Goal: Task Accomplishment & Management: Complete application form

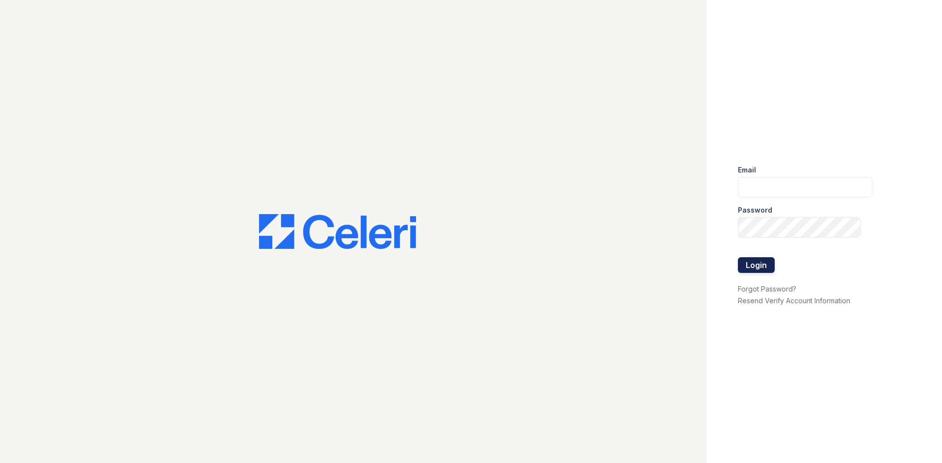
type input "[PERSON_NAME][EMAIL_ADDRESS][DOMAIN_NAME]"
click at [750, 258] on button "Login" at bounding box center [756, 265] width 37 height 16
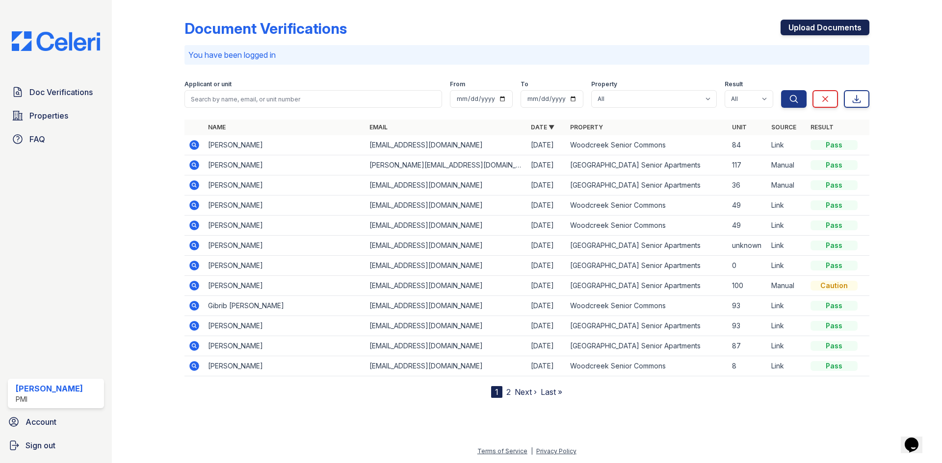
click at [800, 25] on link "Upload Documents" at bounding box center [824, 28] width 89 height 16
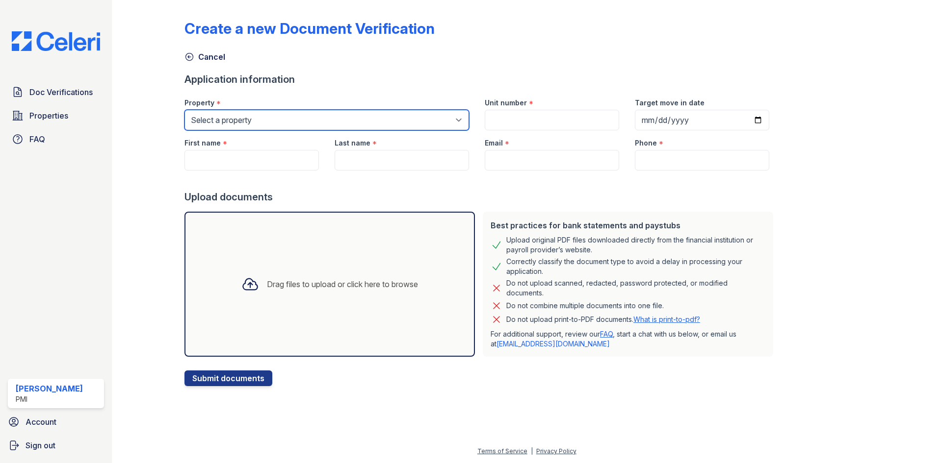
drag, startPoint x: 302, startPoint y: 125, endPoint x: 290, endPoint y: 130, distance: 12.3
click at [298, 123] on select "Select a property Walnut Grove Senior Apartments Woodcreek Senior Commons" at bounding box center [326, 120] width 284 height 21
select select "3150"
click at [184, 110] on select "Select a property Walnut Grove Senior Apartments Woodcreek Senior Commons" at bounding box center [326, 120] width 284 height 21
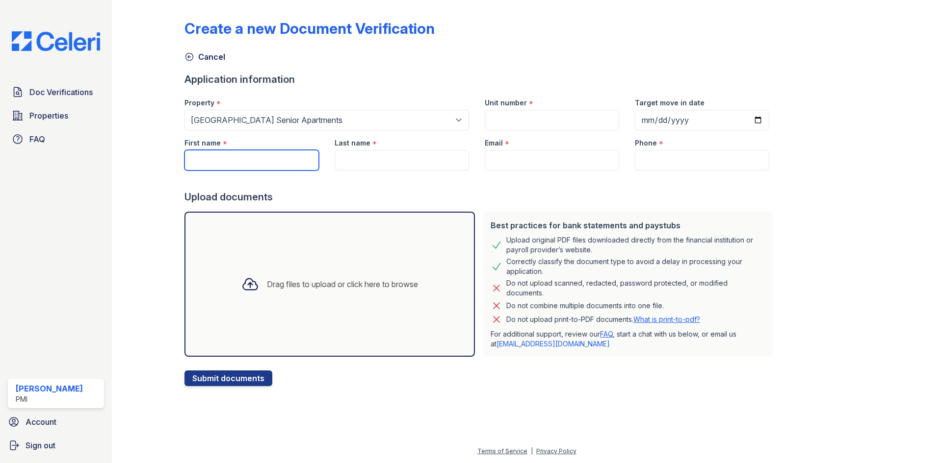
click at [253, 156] on input "First name" at bounding box center [251, 160] width 134 height 21
type input "Angelina"
click at [377, 152] on input "Last name" at bounding box center [401, 160] width 134 height 21
type input "Cornico"
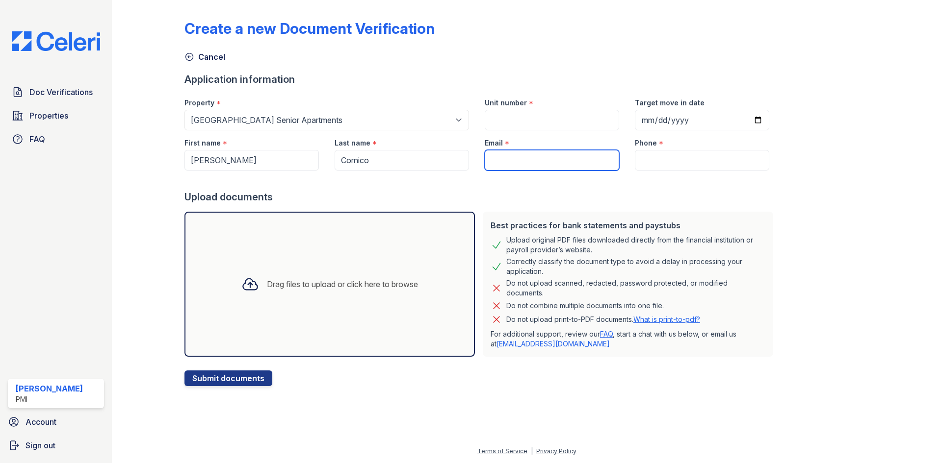
click at [490, 160] on input "Email" at bounding box center [552, 160] width 134 height 21
type input "acorwpg9@yahoo.com"
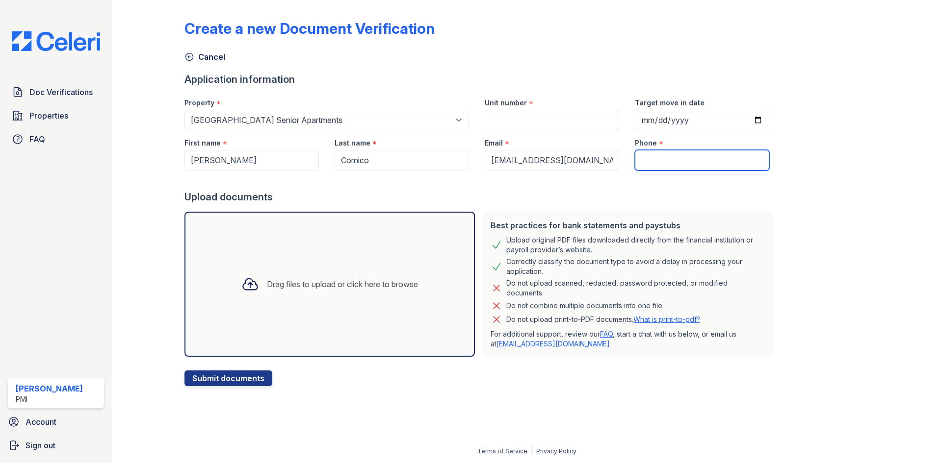
click at [639, 170] on input "Phone" at bounding box center [702, 160] width 134 height 21
type input "707-624-6713"
click at [702, 119] on input "Target move in date" at bounding box center [702, 120] width 134 height 21
click at [744, 114] on input "Target move in date" at bounding box center [702, 120] width 134 height 21
click at [743, 123] on input "Target move in date" at bounding box center [702, 120] width 134 height 21
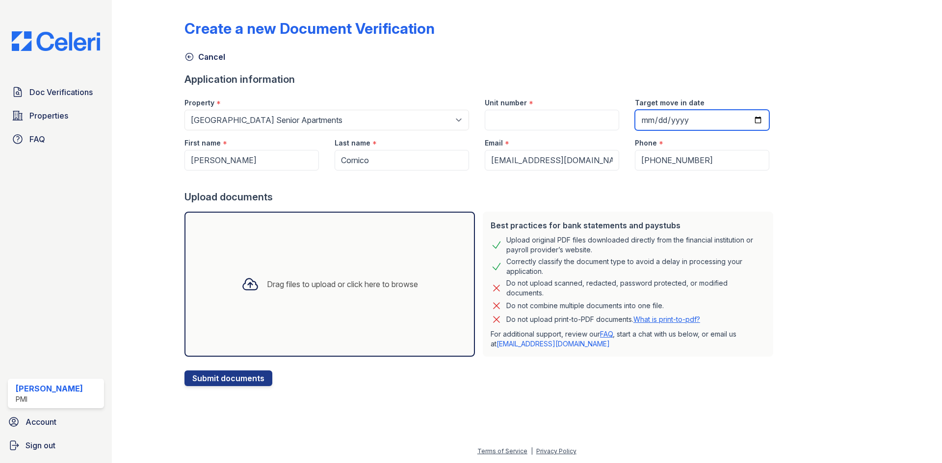
type input "2025-09-15"
click at [542, 118] on input "Unit number" at bounding box center [552, 120] width 134 height 21
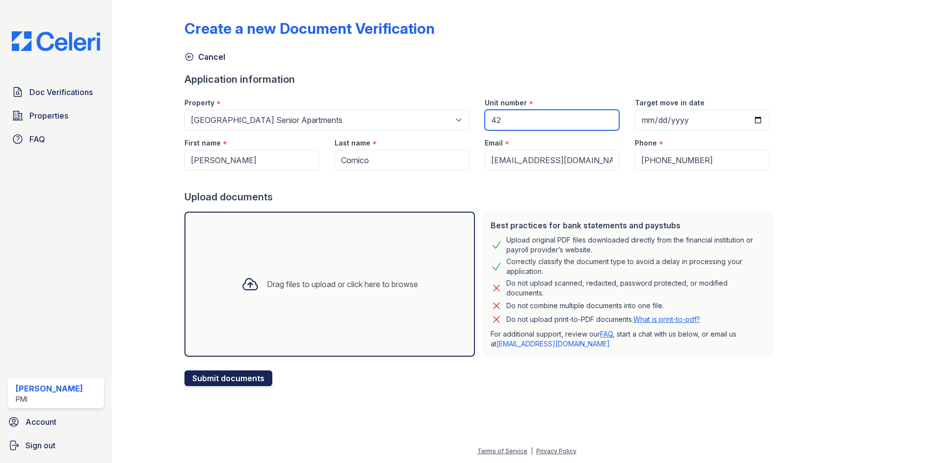
type input "42"
click at [237, 378] on button "Submit documents" at bounding box center [228, 379] width 88 height 16
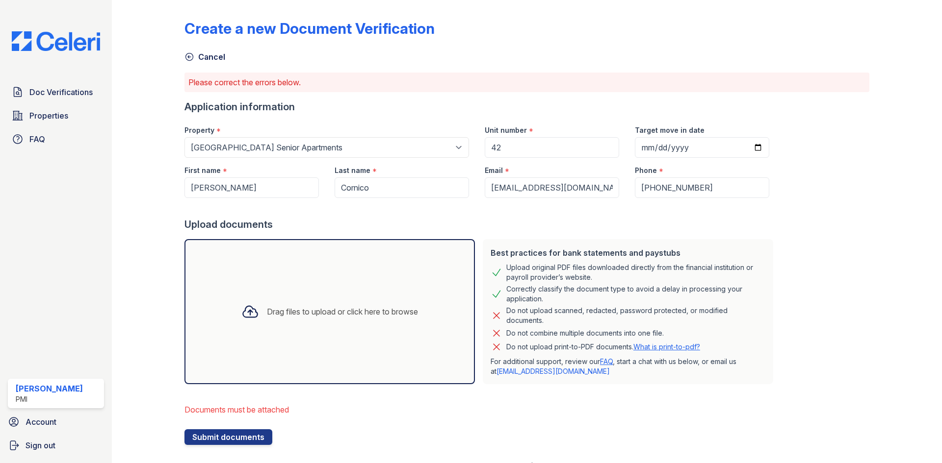
click at [267, 313] on div "Drag files to upload or click here to browse" at bounding box center [342, 312] width 151 height 12
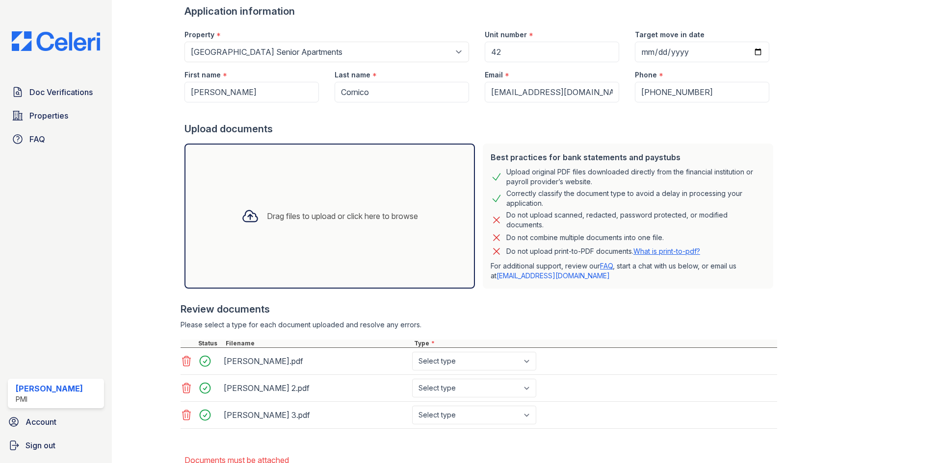
scroll to position [147, 0]
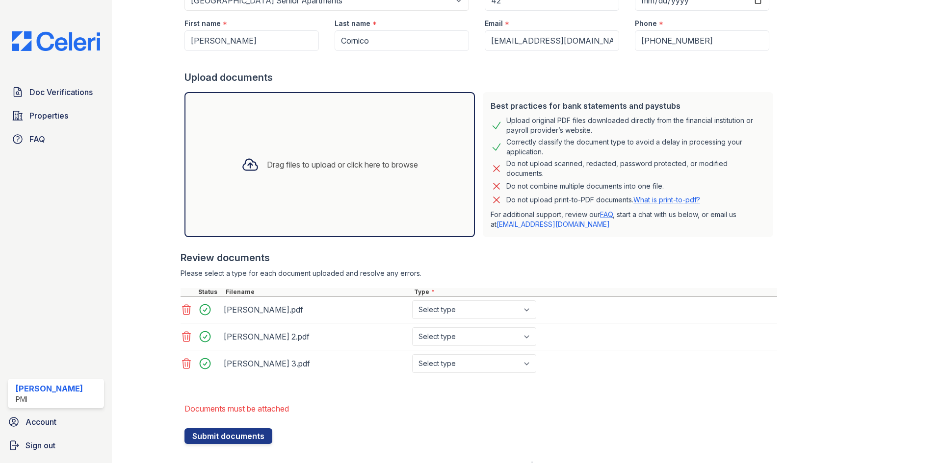
click at [249, 150] on div "Drag files to upload or click here to browse" at bounding box center [329, 164] width 192 height 33
click at [418, 310] on select "Select type Paystub Bank Statement Offer Letter Tax Documents Benefit Award Let…" at bounding box center [474, 310] width 124 height 19
select select "paystub"
click at [412, 301] on select "Select type Paystub Bank Statement Offer Letter Tax Documents Benefit Award Let…" at bounding box center [474, 310] width 124 height 19
click at [435, 334] on select "Select type Paystub Bank Statement Offer Letter Tax Documents Benefit Award Let…" at bounding box center [474, 337] width 124 height 19
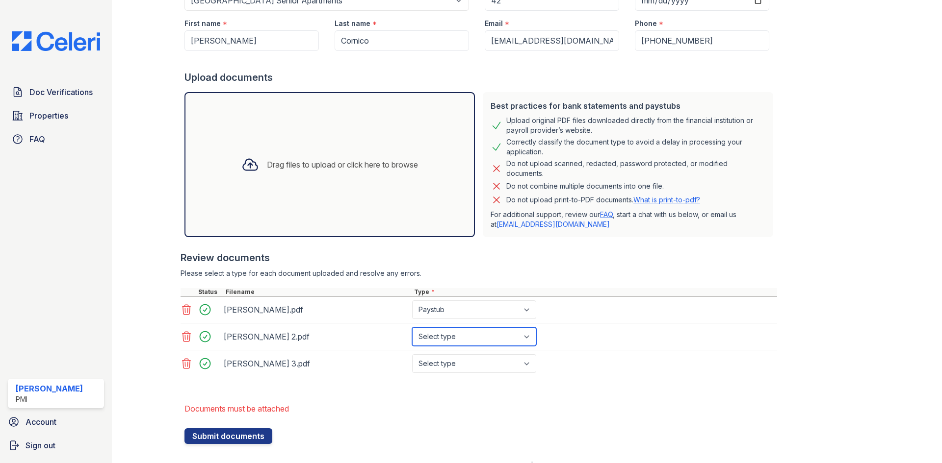
select select "paystub"
click at [412, 328] on select "Select type Paystub Bank Statement Offer Letter Tax Documents Benefit Award Let…" at bounding box center [474, 337] width 124 height 19
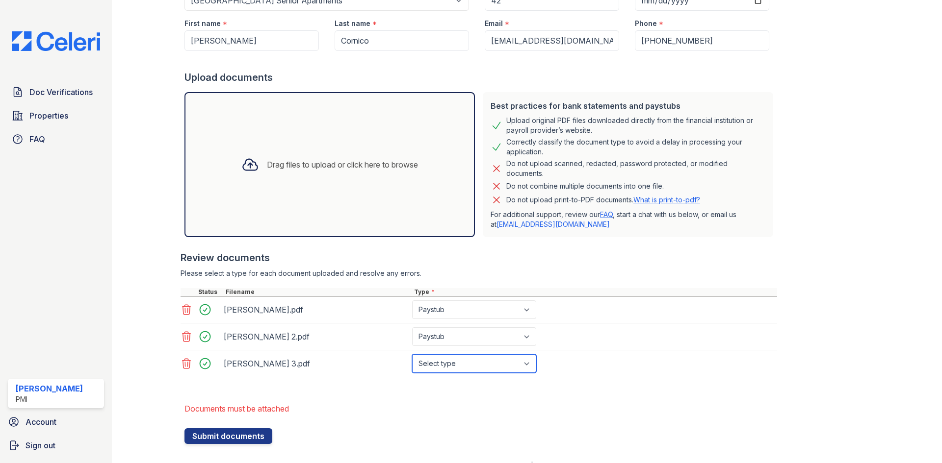
click at [443, 362] on select "Select type Paystub Bank Statement Offer Letter Tax Documents Benefit Award Let…" at bounding box center [474, 364] width 124 height 19
select select "paystub"
click at [412, 355] on select "Select type Paystub Bank Statement Offer Letter Tax Documents Benefit Award Let…" at bounding box center [474, 364] width 124 height 19
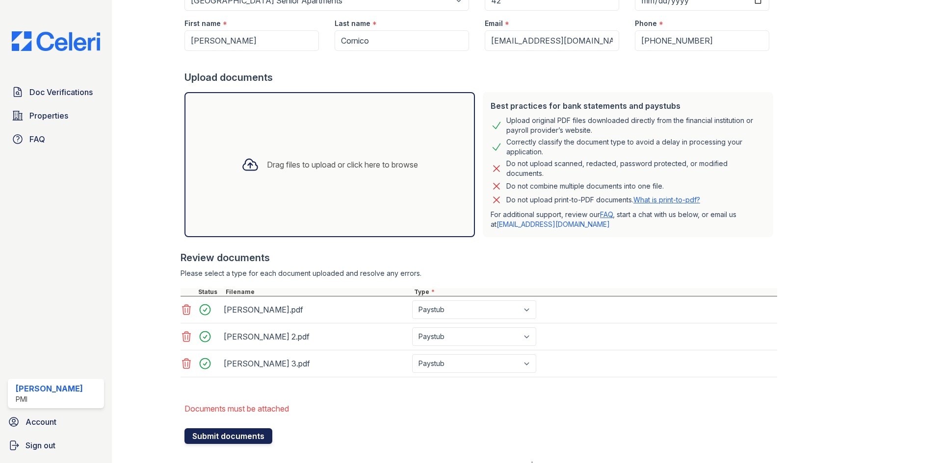
click at [243, 436] on button "Submit documents" at bounding box center [228, 437] width 88 height 16
